Goal: Task Accomplishment & Management: Use online tool/utility

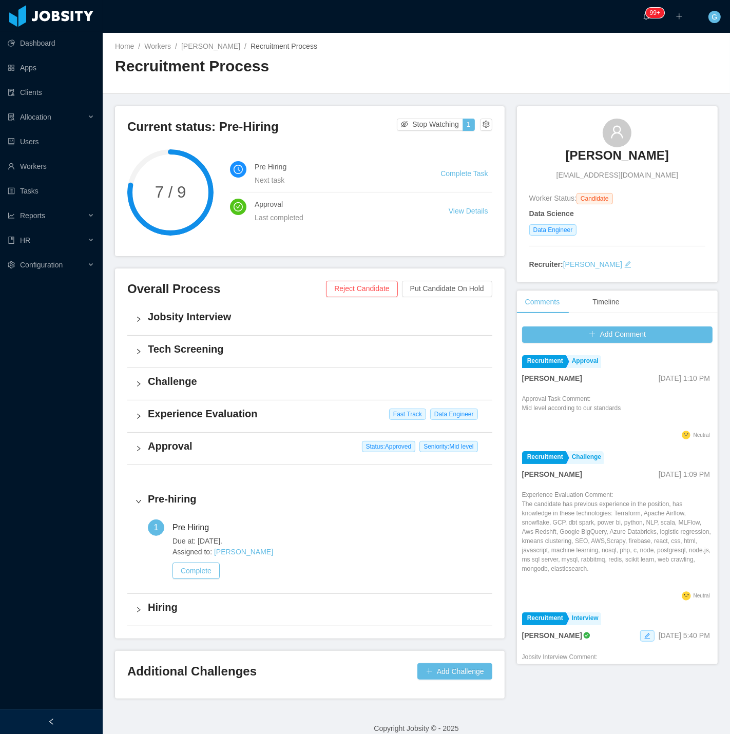
scroll to position [331, 0]
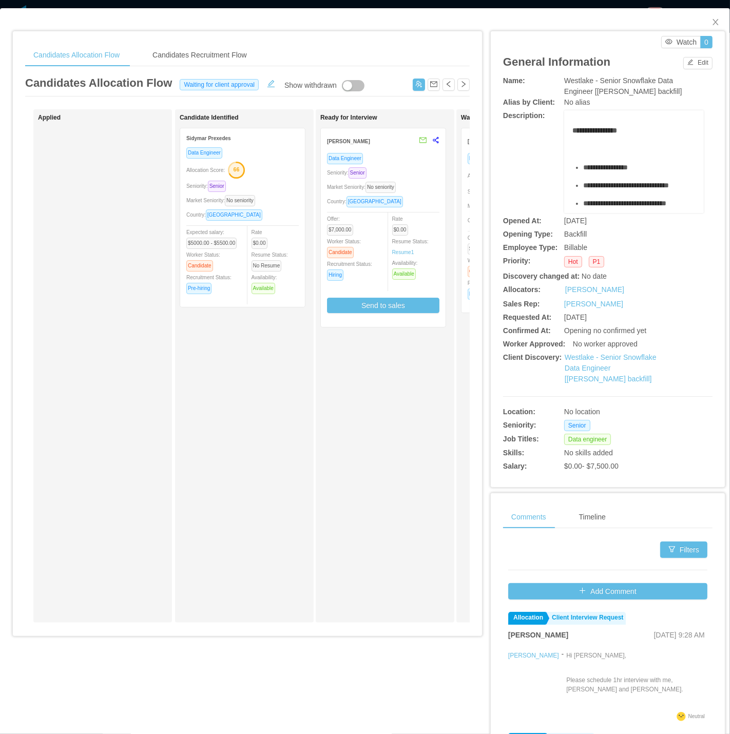
drag, startPoint x: 187, startPoint y: 639, endPoint x: 201, endPoint y: 639, distance: 13.4
click at [201, 639] on div "Candidates Allocation Flow Candidates Recruitment Flow Candidates Allocation Fl…" at bounding box center [247, 337] width 469 height 612
click at [192, 627] on div "Applied Candidate Identified Sidymar Prexedes Data Engineer Allocation Score: 6…" at bounding box center [247, 369] width 444 height 521
drag, startPoint x: 192, startPoint y: 627, endPoint x: 277, endPoint y: 625, distance: 85.2
click at [277, 625] on div "Applied Candidate Identified Sidymar Prexedes Data Engineer Allocation Score: 6…" at bounding box center [247, 369] width 444 height 521
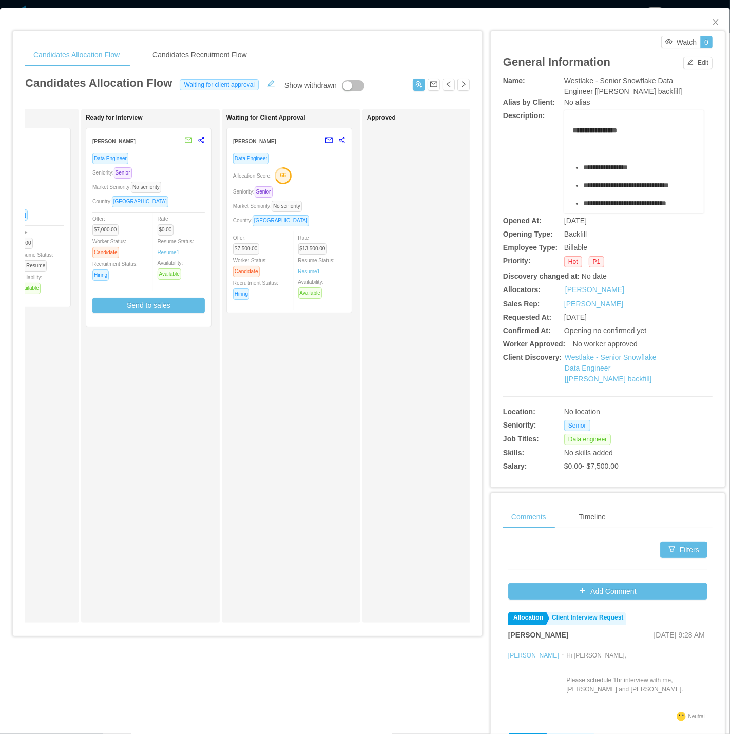
scroll to position [0, 278]
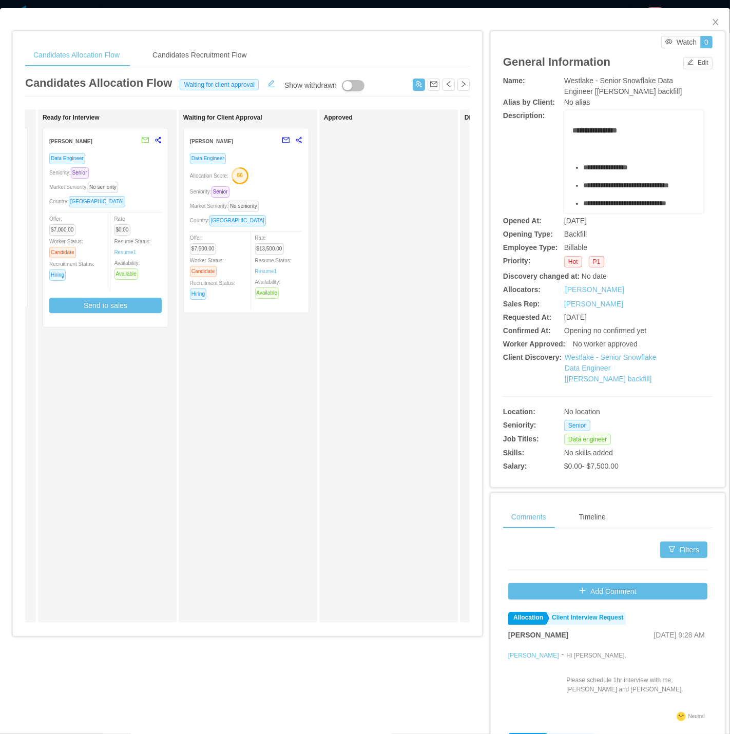
click at [270, 208] on div "Market Seniority: No seniority" at bounding box center [246, 206] width 112 height 12
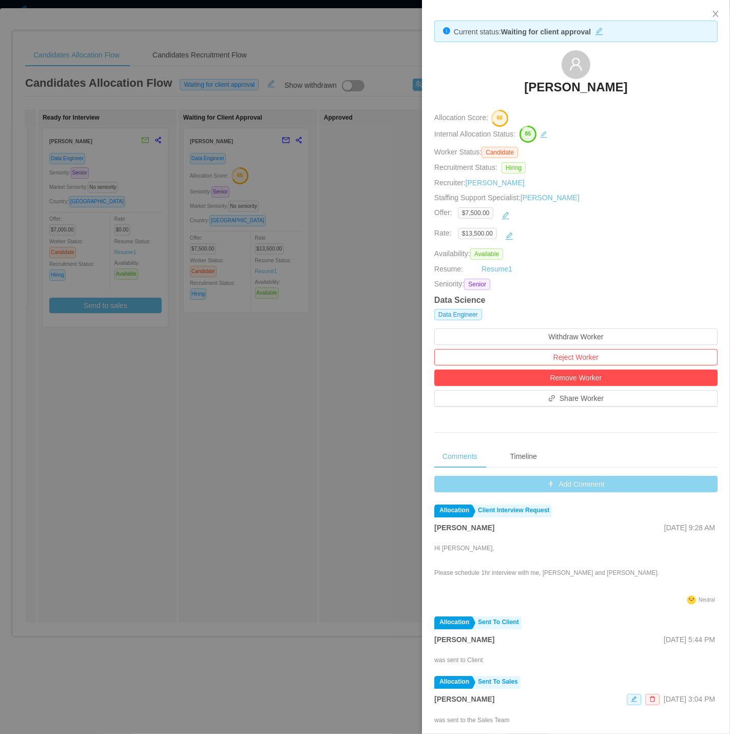
click at [530, 480] on button "Add Comment" at bounding box center [575, 484] width 283 height 16
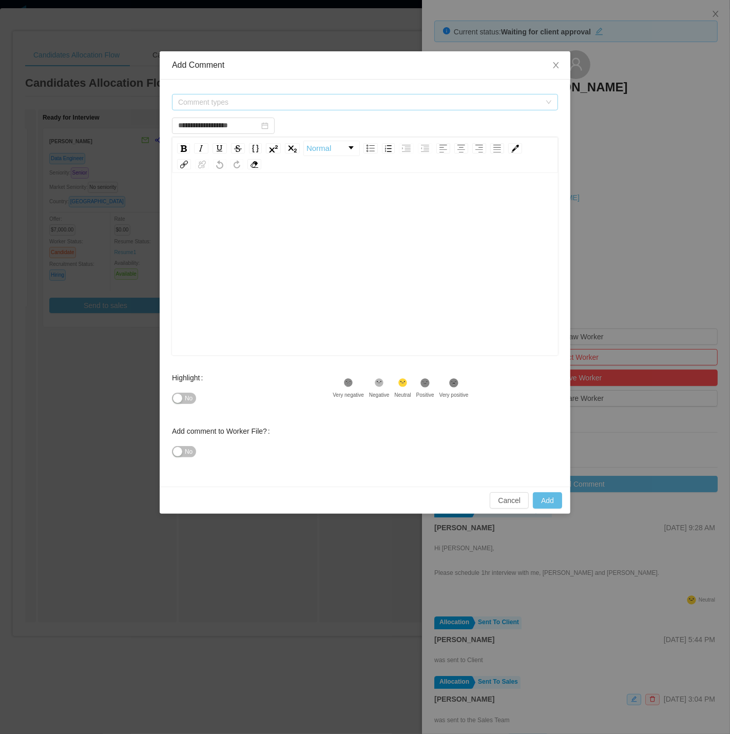
click at [402, 102] on span "Comment types" at bounding box center [359, 102] width 362 height 10
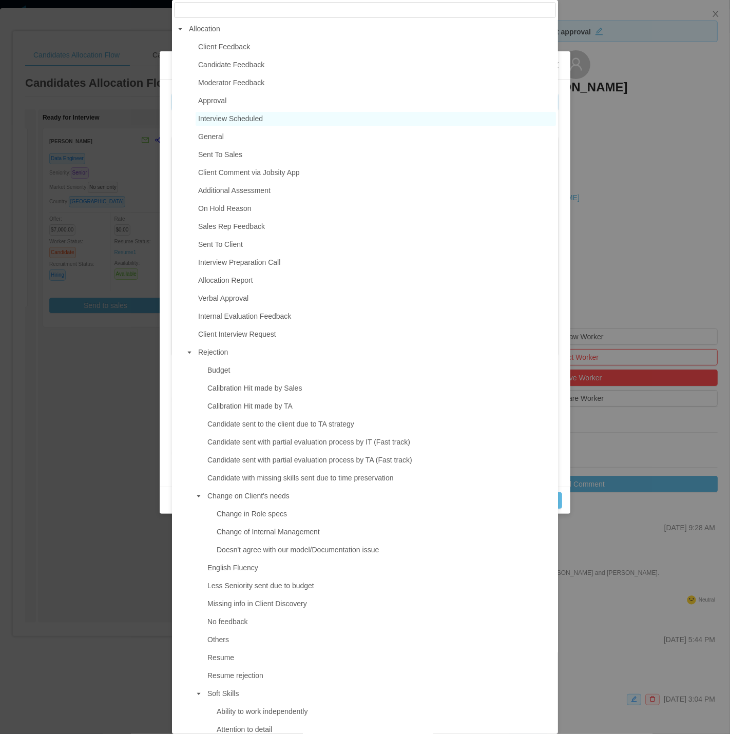
click at [253, 124] on span "Interview Scheduled" at bounding box center [375, 119] width 360 height 14
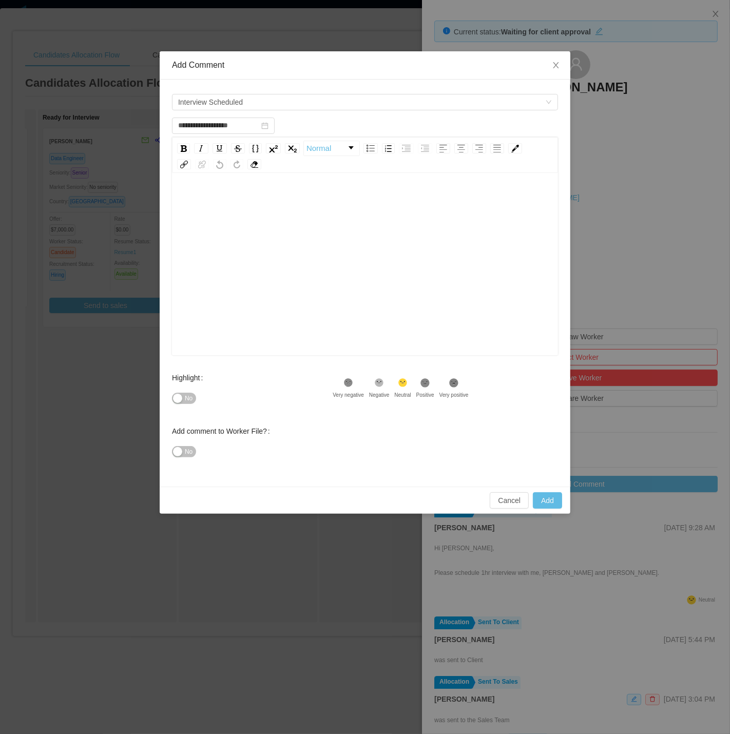
click at [189, 403] on span "No" at bounding box center [189, 398] width 8 height 10
click at [182, 454] on button "No" at bounding box center [184, 451] width 24 height 11
type input "**********"
click at [239, 219] on div "rdw-editor" at bounding box center [365, 280] width 370 height 180
click at [325, 217] on div "**********" at bounding box center [365, 280] width 370 height 180
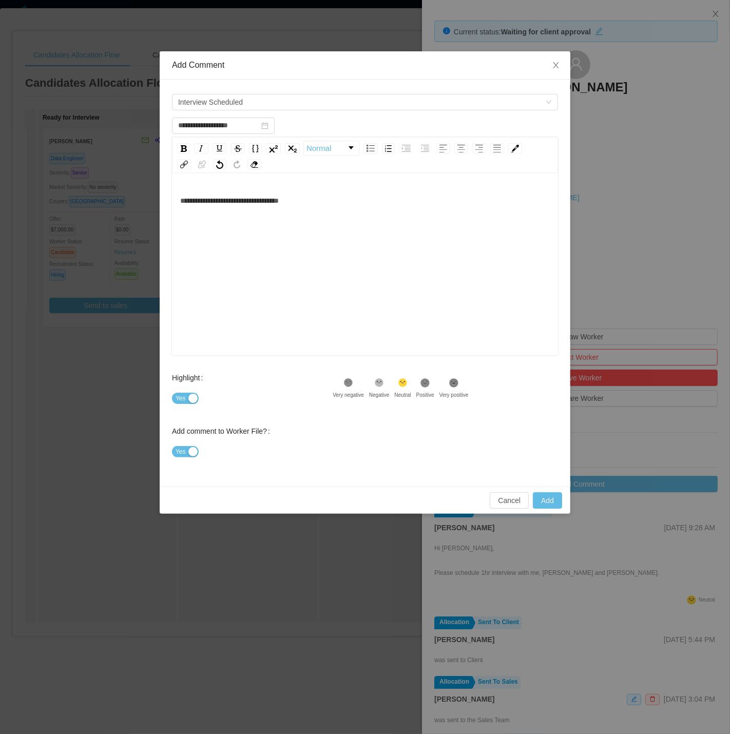
type input "**********"
